Goal: Find specific page/section: Find specific page/section

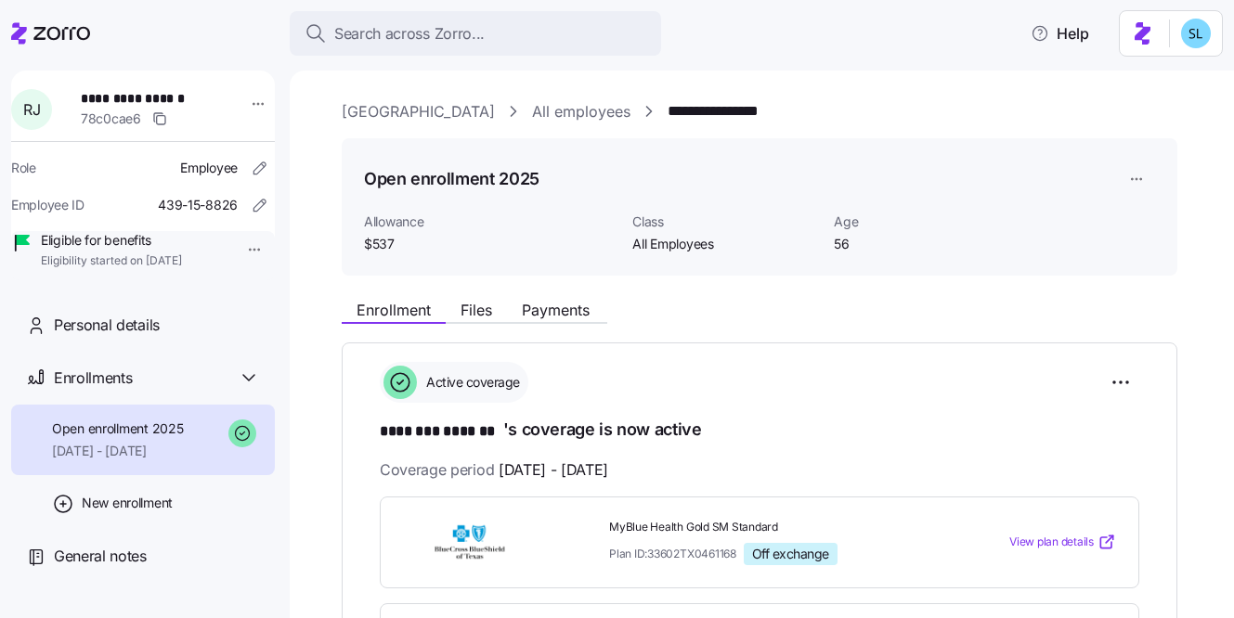
scroll to position [711, 0]
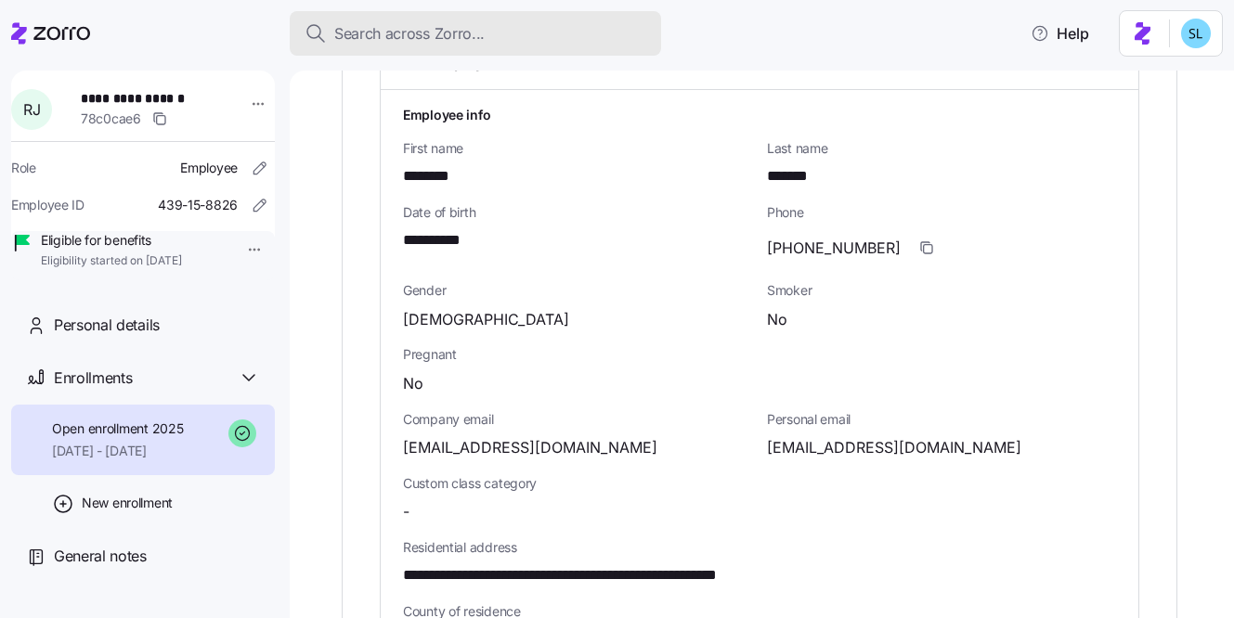
click at [445, 37] on span "Search across Zorro..." at bounding box center [409, 33] width 150 height 23
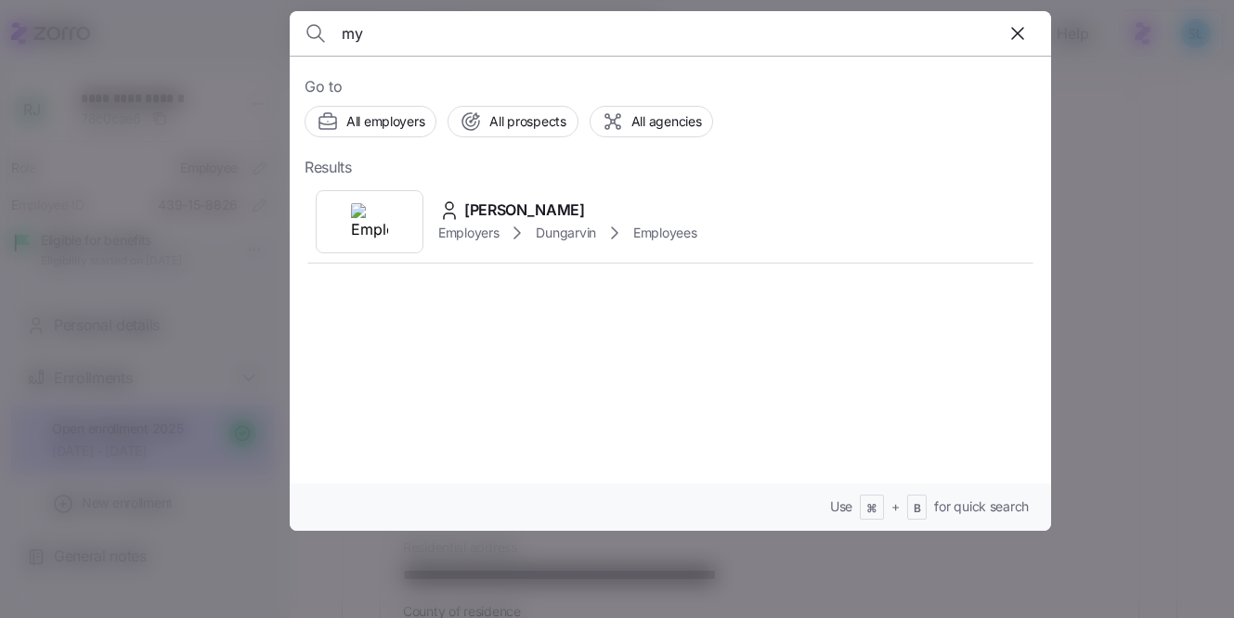
type input "m"
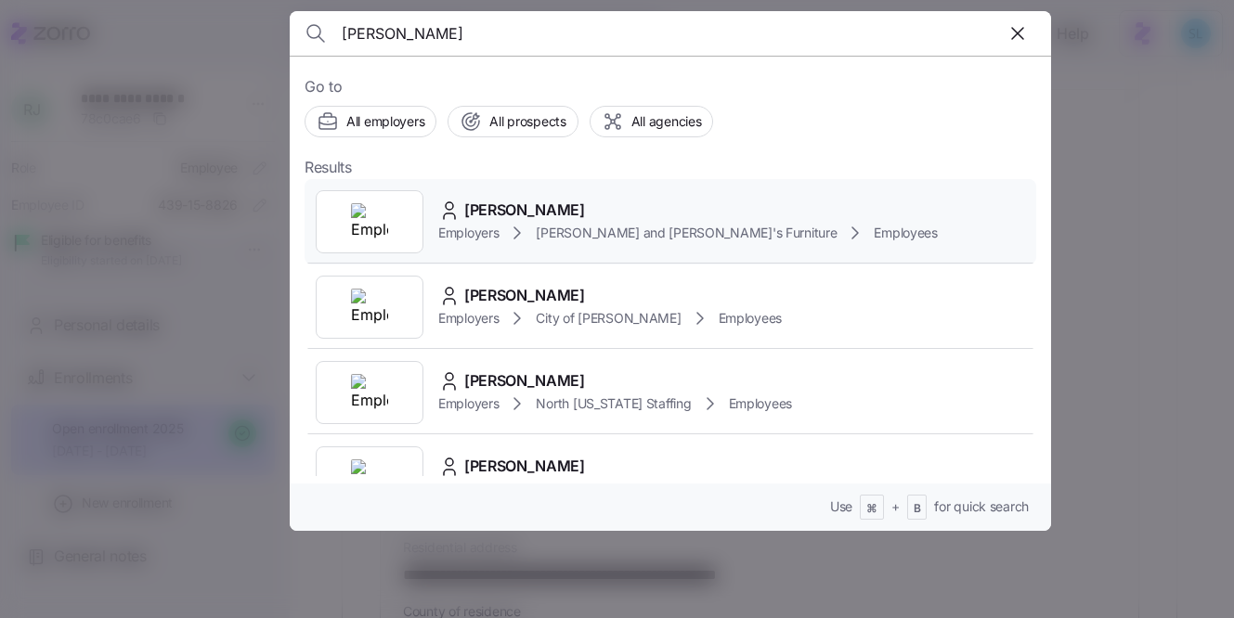
type input "[PERSON_NAME]"
click at [583, 192] on div "[PERSON_NAME] Employers [PERSON_NAME] and [PERSON_NAME]'s Furniture Employees" at bounding box center [669, 221] width 731 height 85
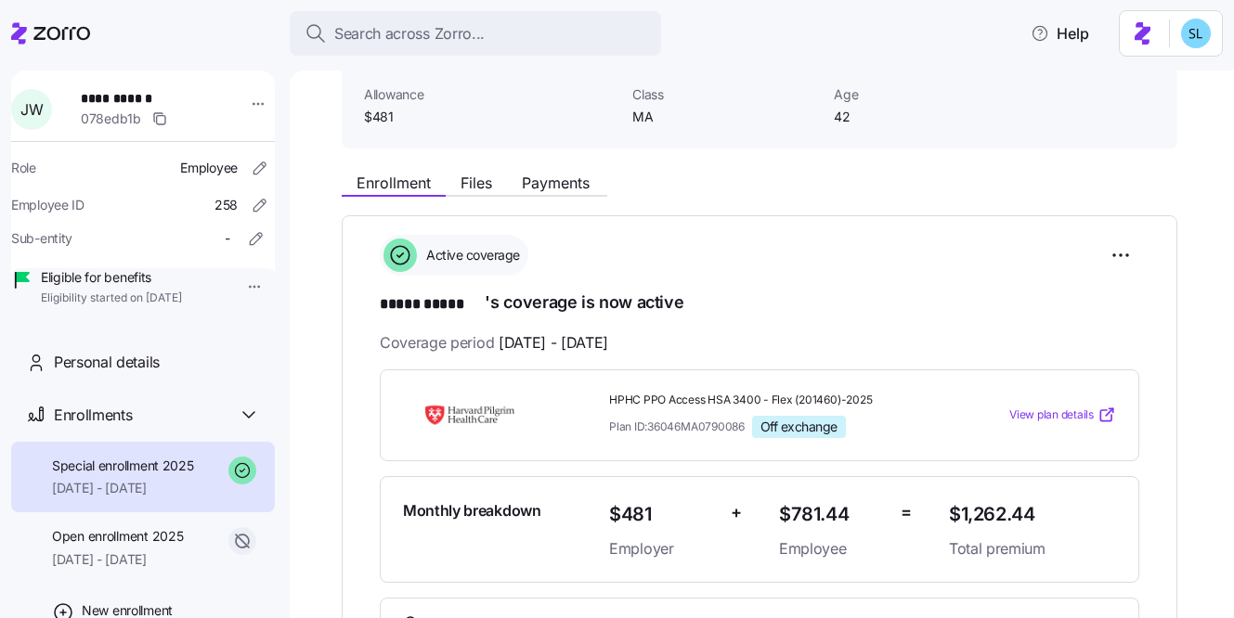
scroll to position [132, 0]
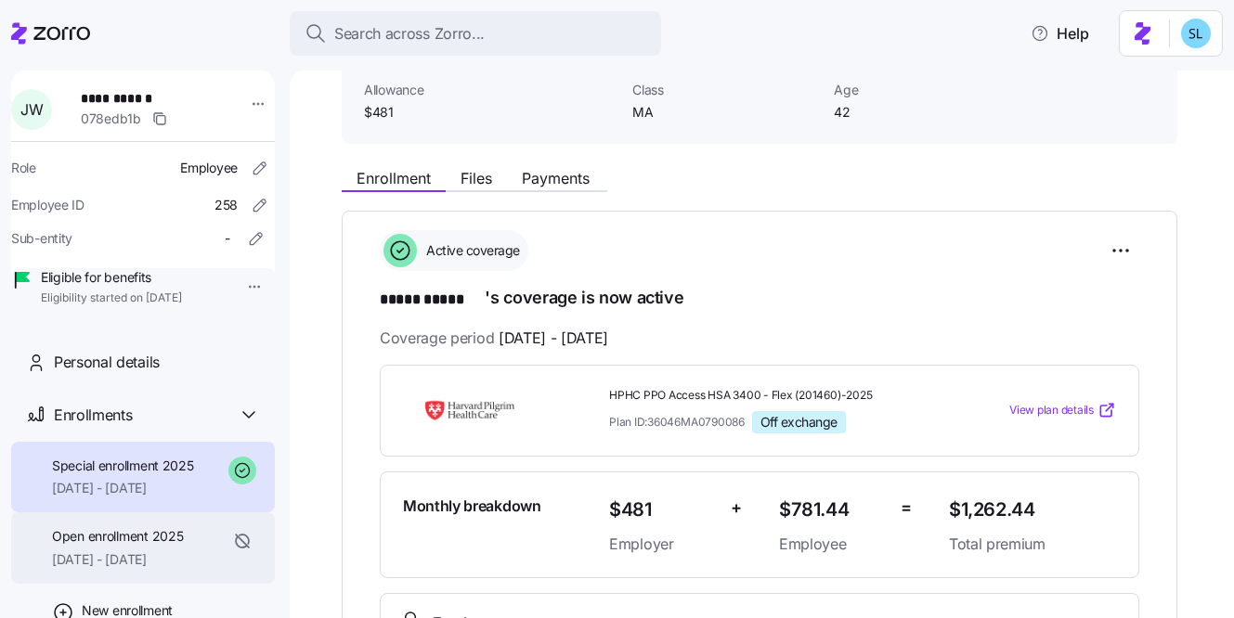
click at [166, 569] on span "[DATE] - [DATE]" at bounding box center [117, 559] width 131 height 19
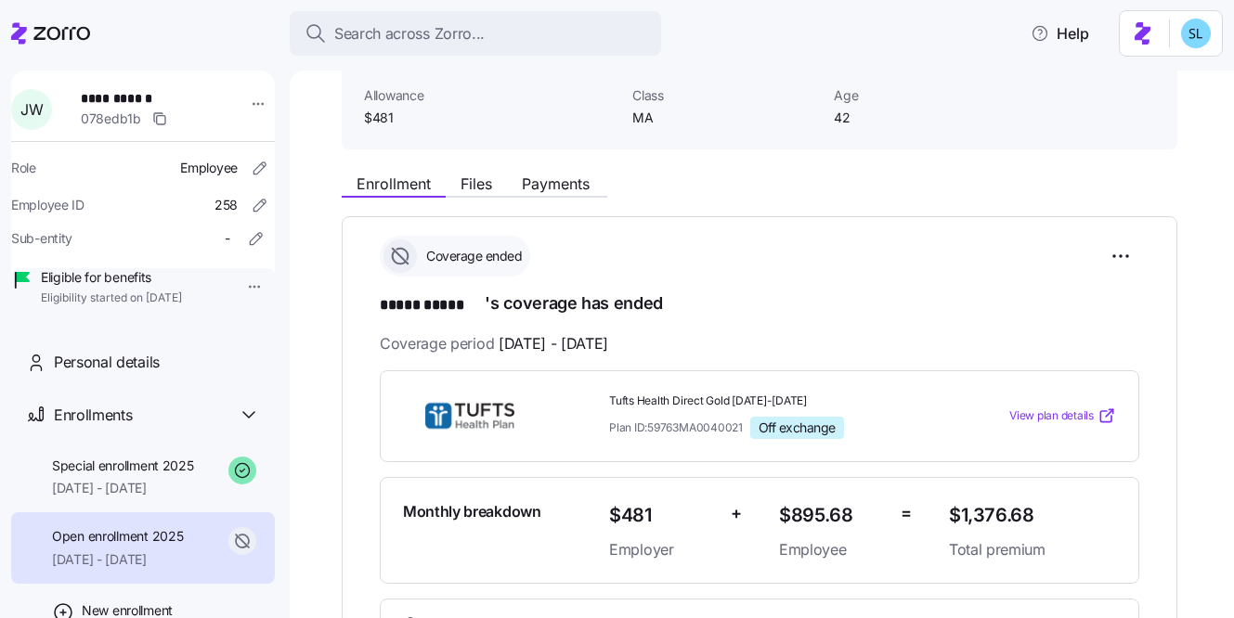
scroll to position [130, 0]
